Goal: Check status: Check status

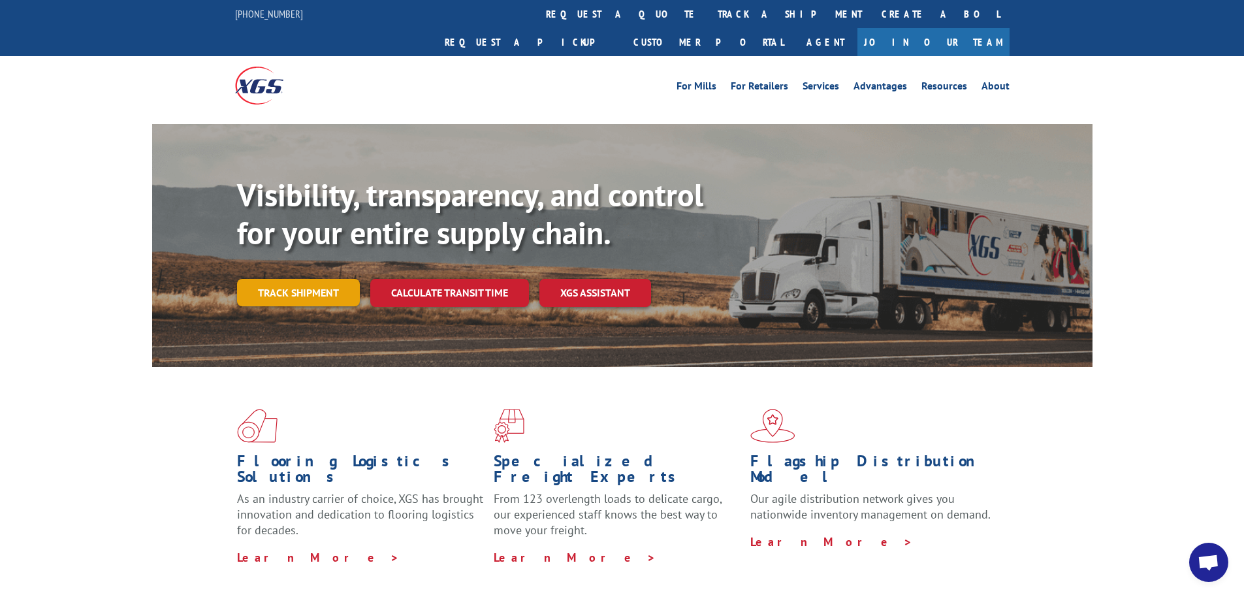
click at [283, 279] on link "Track shipment" at bounding box center [298, 292] width 123 height 27
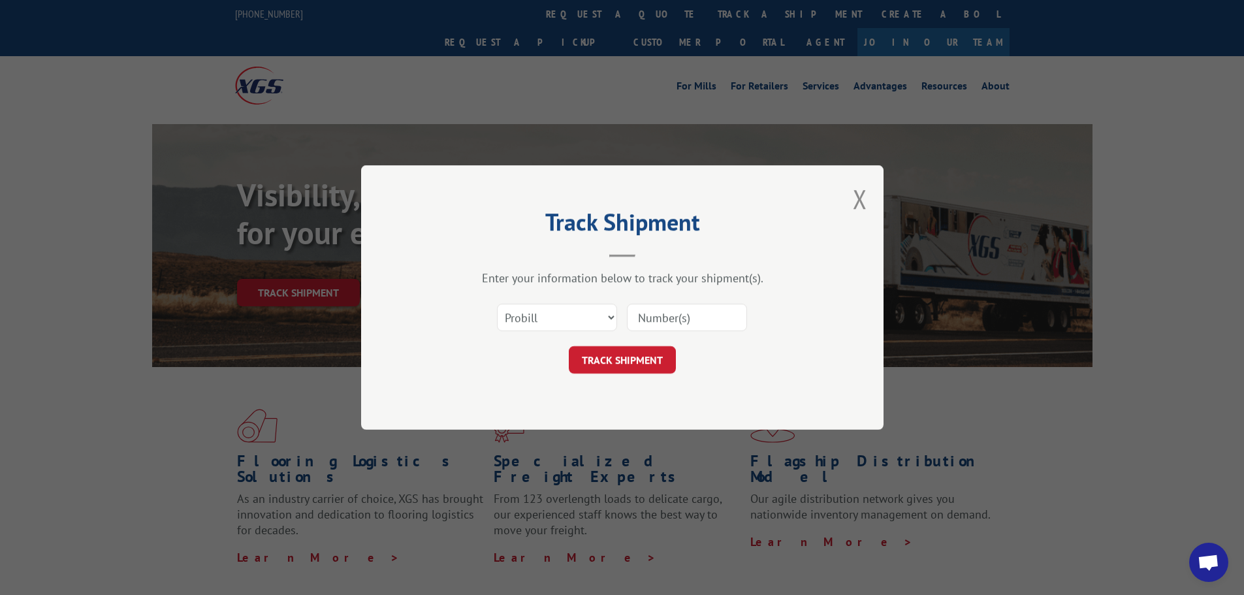
click at [677, 324] on input at bounding box center [687, 317] width 120 height 27
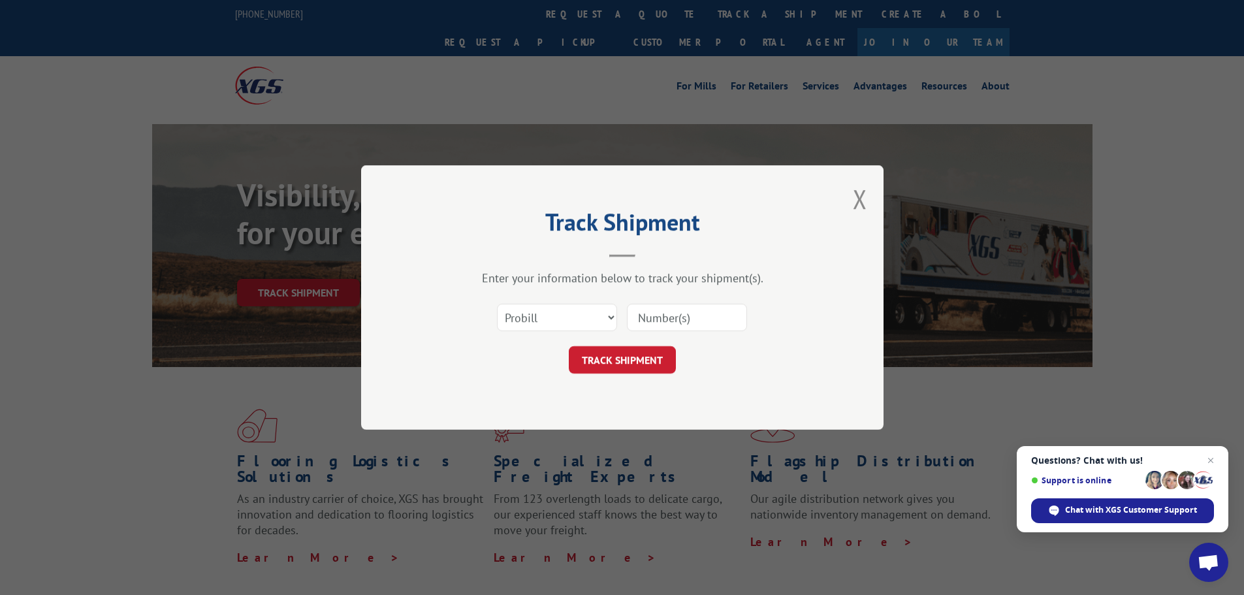
paste input "Xpress Global"
drag, startPoint x: 715, startPoint y: 317, endPoint x: 549, endPoint y: 308, distance: 166.2
click at [549, 308] on div "Select category... Probill BOL PO Xpress Global" at bounding box center [622, 317] width 392 height 43
paste input "17402123"
type input "17402123"
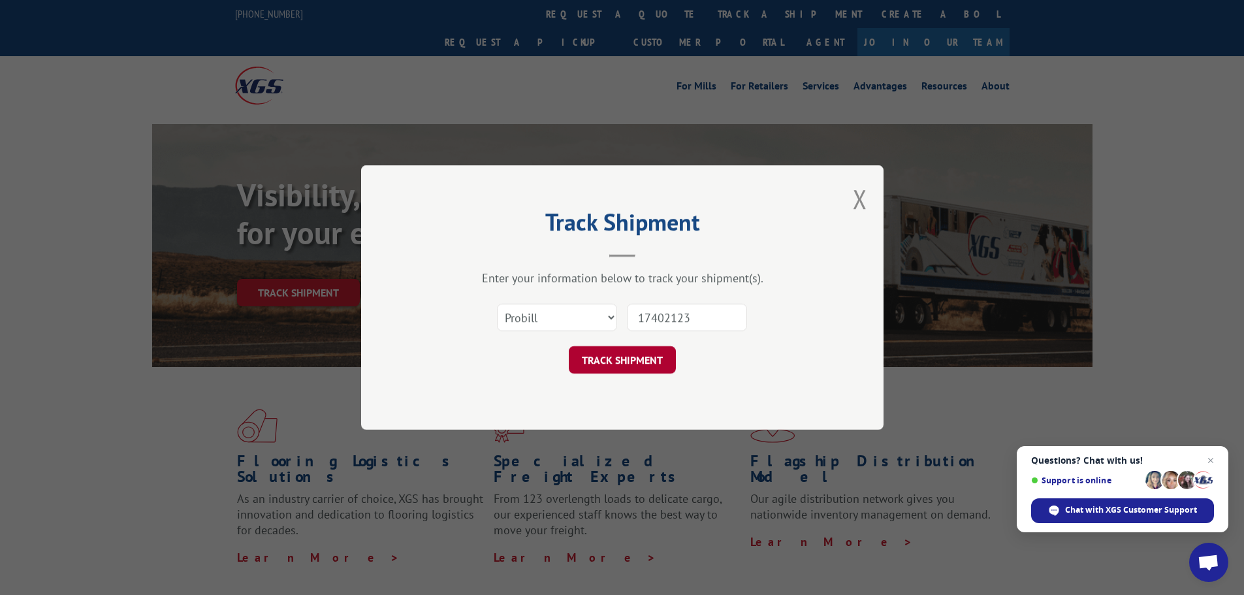
click at [636, 353] on button "TRACK SHIPMENT" at bounding box center [622, 359] width 107 height 27
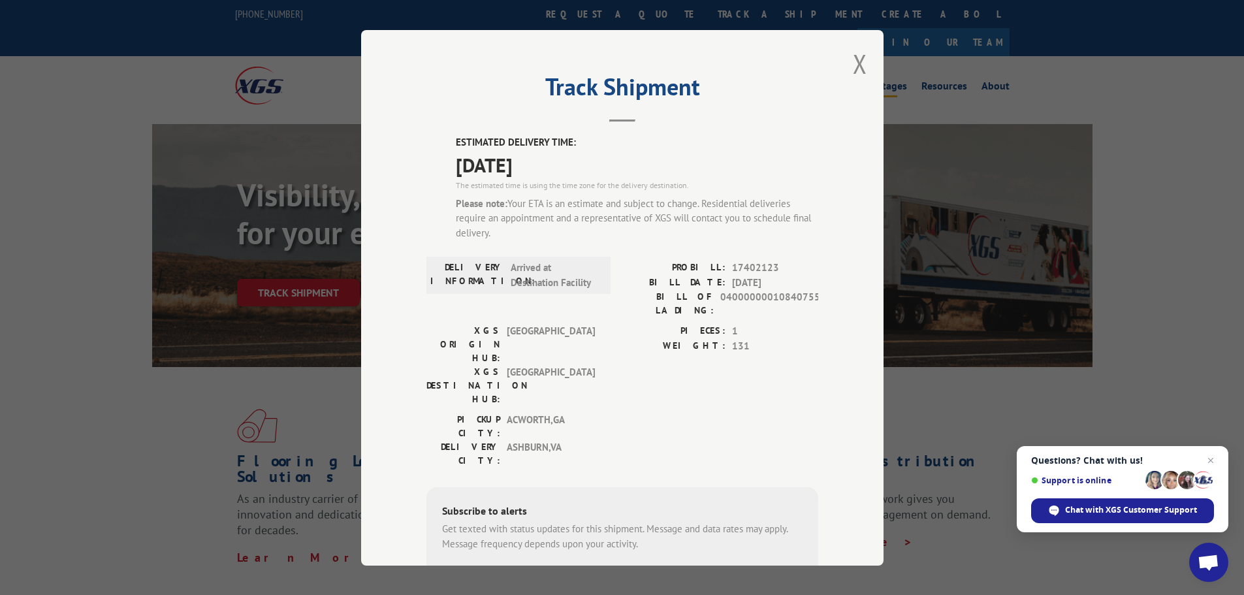
click at [859, 59] on button "Close modal" at bounding box center [860, 63] width 14 height 35
